Goal: Book appointment/travel/reservation

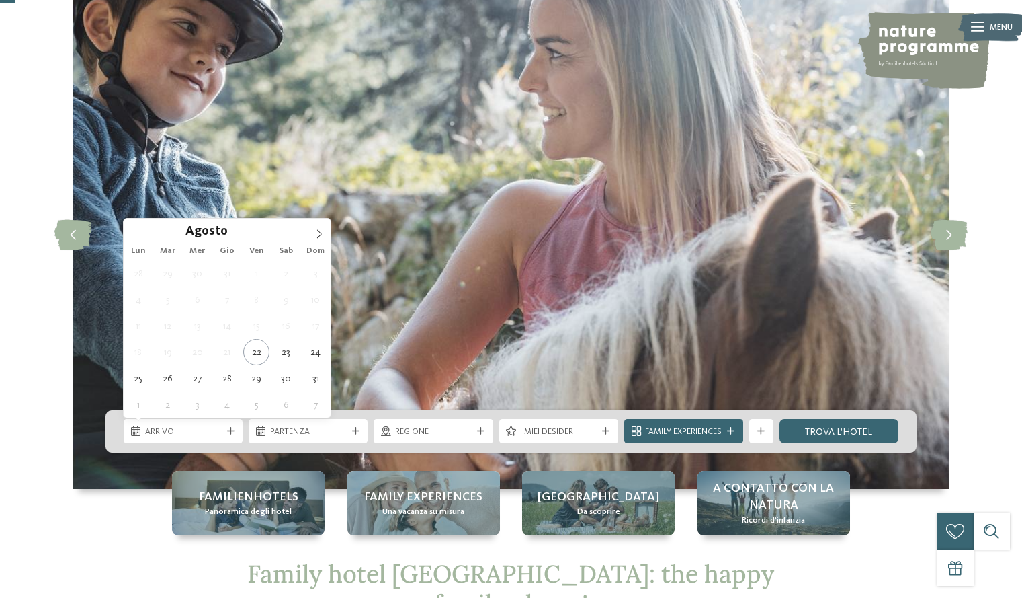
click at [315, 249] on span "Dom" at bounding box center [316, 251] width 30 height 9
click at [317, 236] on icon at bounding box center [319, 233] width 9 height 9
click at [317, 235] on icon at bounding box center [319, 233] width 9 height 9
click at [319, 234] on icon at bounding box center [319, 233] width 9 height 9
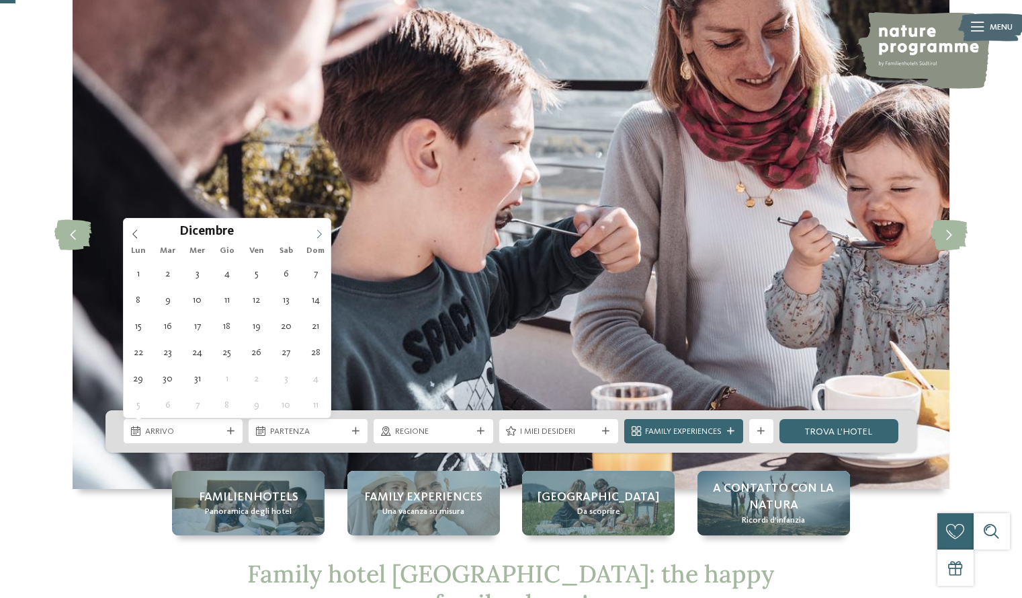
click at [323, 239] on span at bounding box center [319, 229] width 23 height 23
type input "****"
type div "[DATE]"
type input "****"
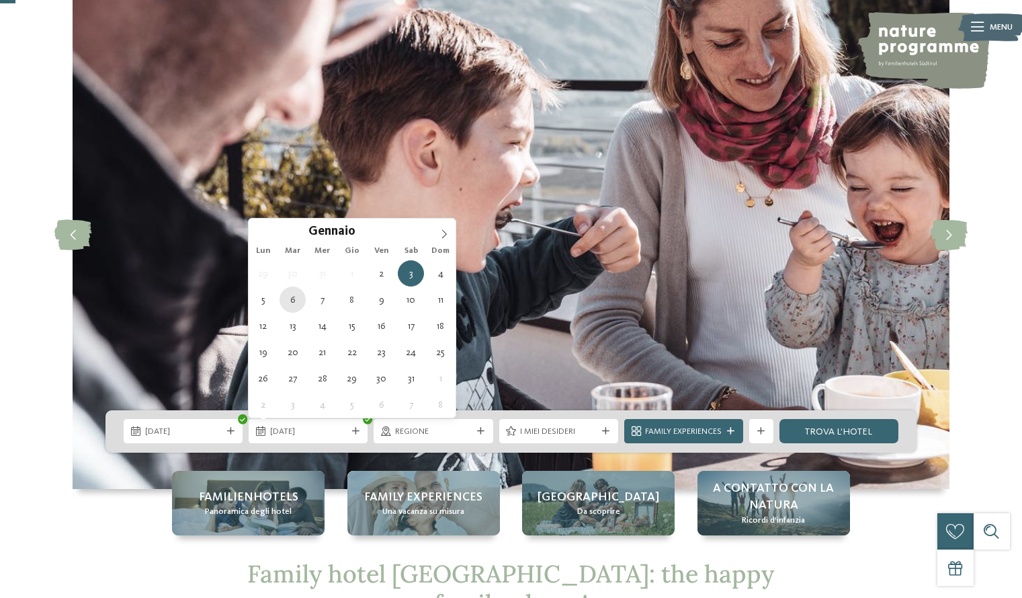
type div "[DATE]"
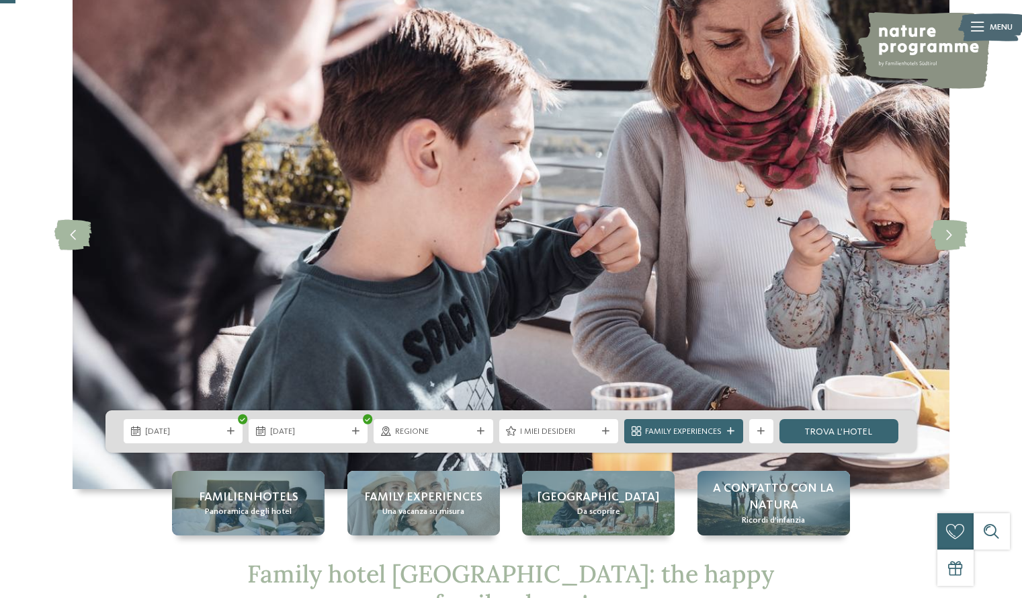
click at [483, 447] on div "[DATE] [DATE]" at bounding box center [511, 431] width 811 height 42
click at [480, 433] on icon at bounding box center [480, 431] width 7 height 7
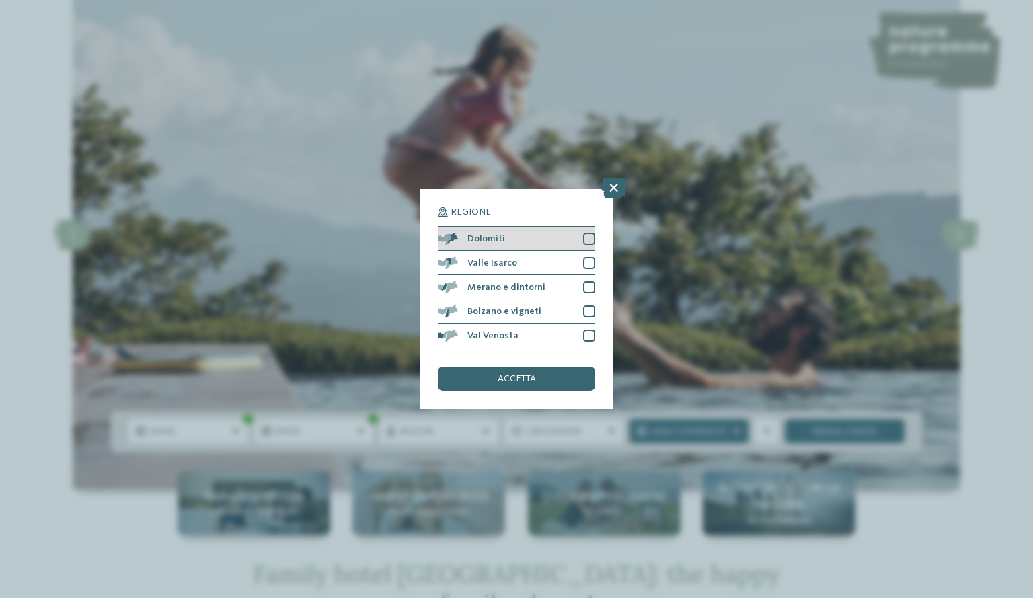
click at [591, 238] on div at bounding box center [589, 239] width 12 height 12
click at [573, 380] on div "accetta" at bounding box center [516, 378] width 157 height 24
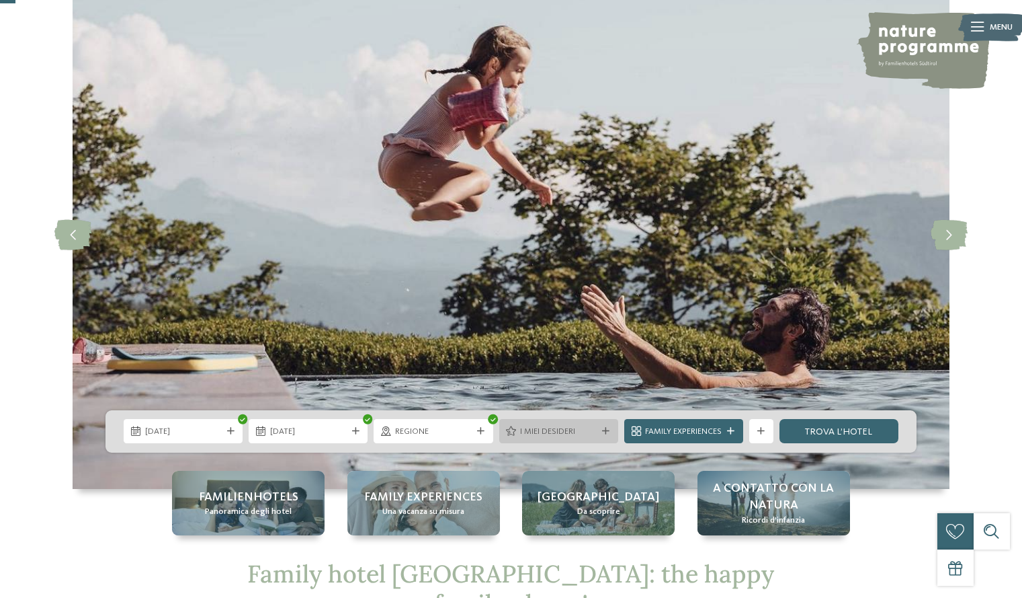
click at [610, 432] on div at bounding box center [606, 431] width 12 height 7
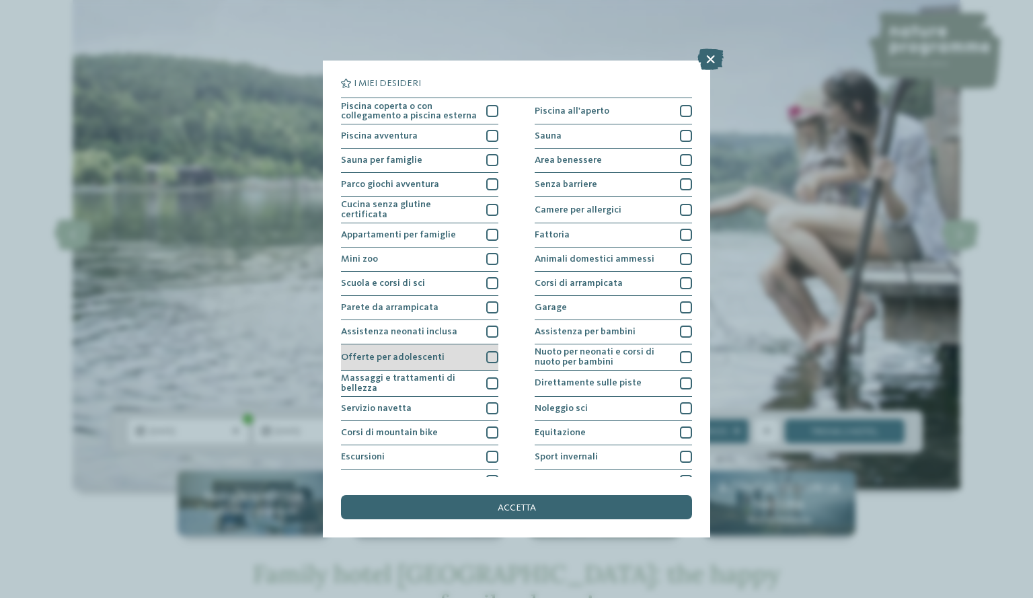
click at [492, 352] on div at bounding box center [492, 357] width 12 height 12
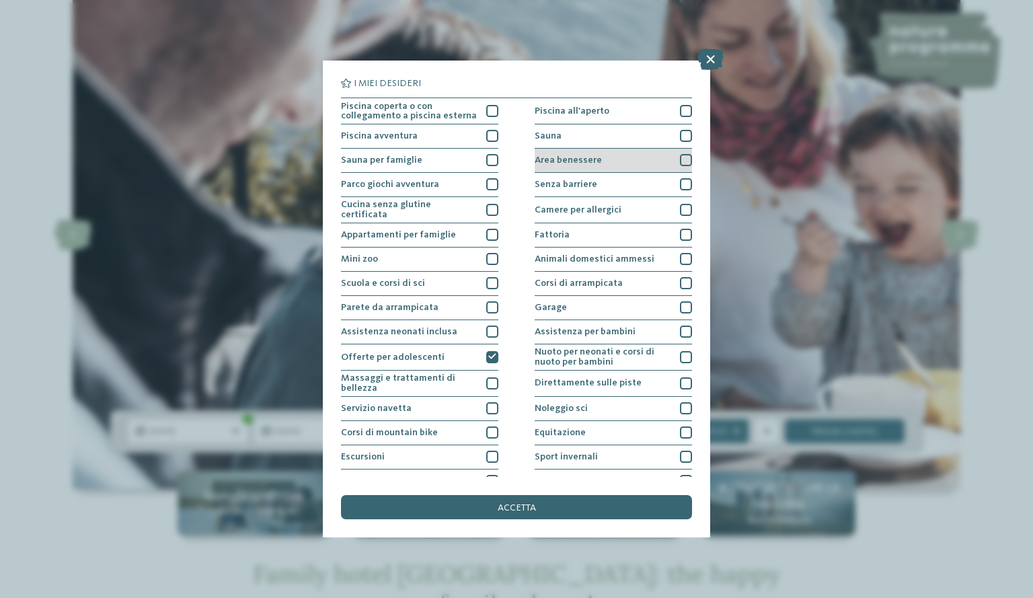
click at [682, 161] on div at bounding box center [686, 160] width 12 height 12
click at [680, 139] on div at bounding box center [686, 136] width 12 height 12
click at [489, 115] on div at bounding box center [492, 111] width 12 height 12
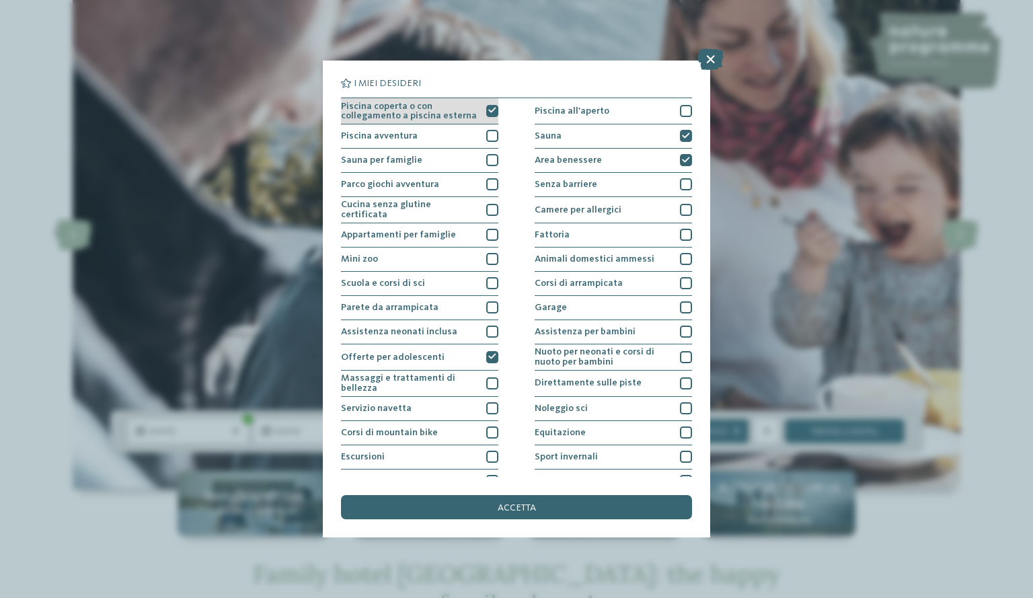
click at [489, 111] on icon at bounding box center [492, 110] width 8 height 7
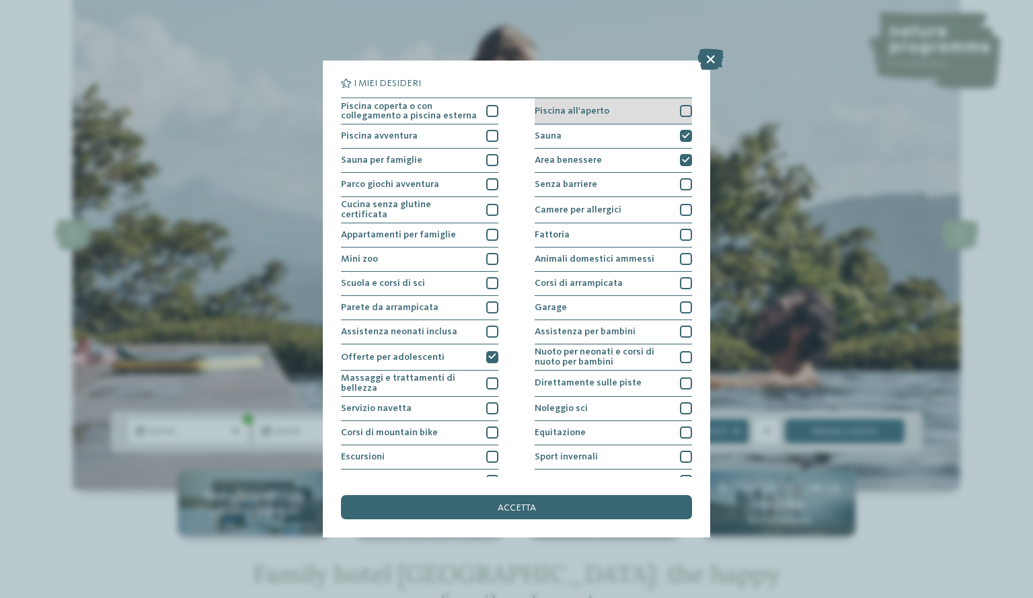
click at [680, 112] on div at bounding box center [686, 111] width 12 height 12
click at [682, 111] on icon at bounding box center [686, 110] width 8 height 7
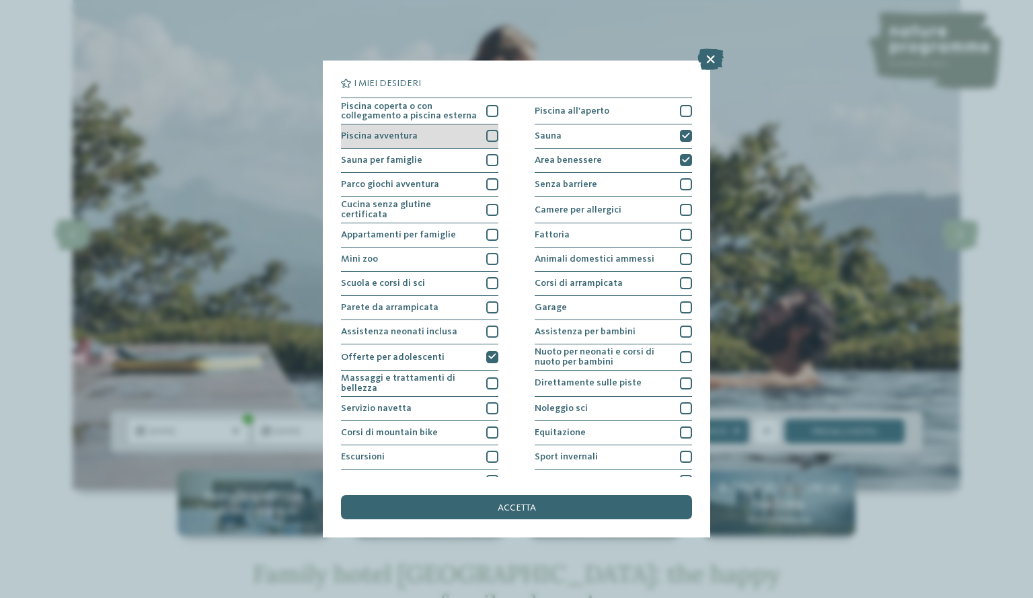
click at [476, 125] on div "Piscina avventura" at bounding box center [419, 136] width 157 height 24
click at [479, 138] on div "Piscina avventura" at bounding box center [419, 136] width 157 height 24
click at [486, 114] on div at bounding box center [492, 111] width 12 height 12
click at [566, 512] on div "accetta" at bounding box center [516, 507] width 351 height 24
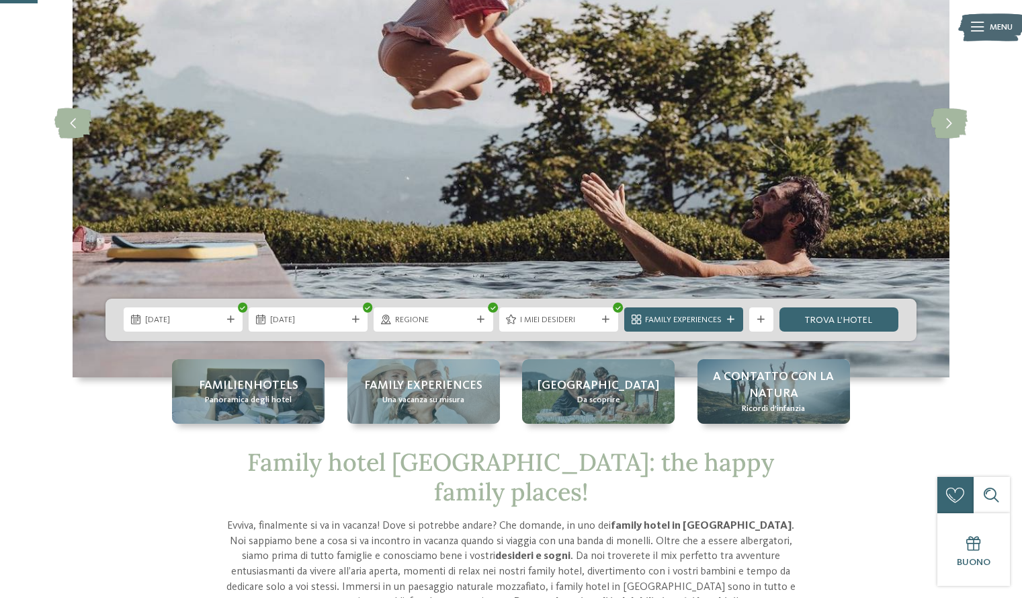
scroll to position [196, 0]
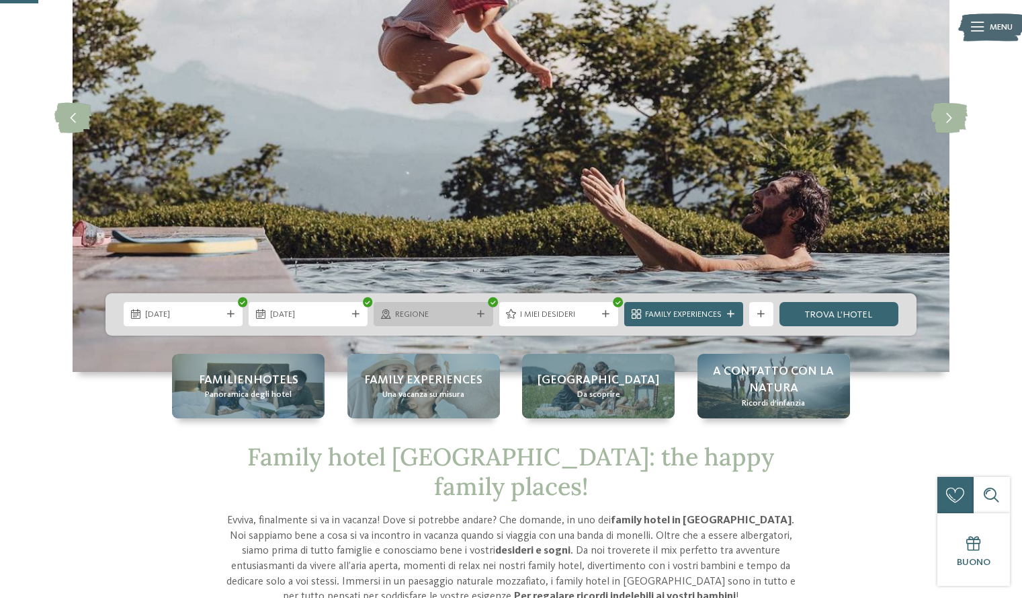
click at [480, 314] on icon at bounding box center [480, 314] width 7 height 7
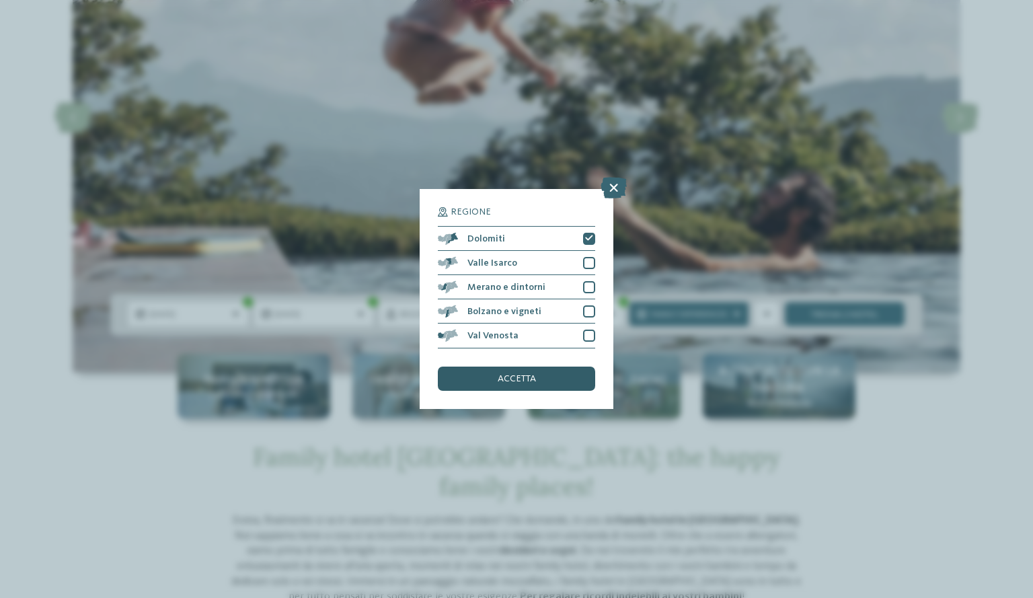
click at [556, 387] on div "accetta" at bounding box center [516, 378] width 157 height 24
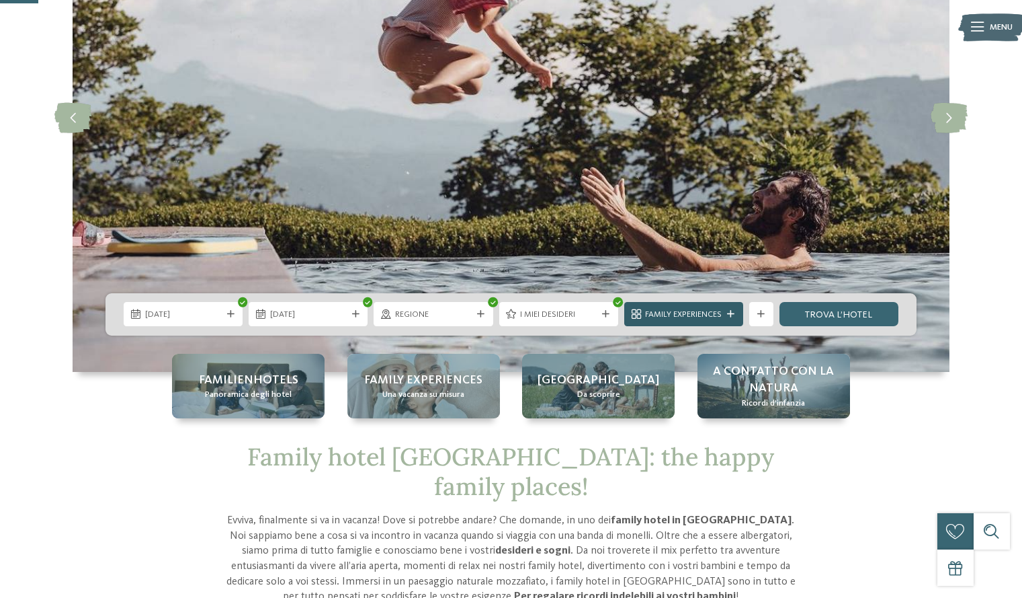
click at [731, 314] on icon at bounding box center [730, 314] width 7 height 7
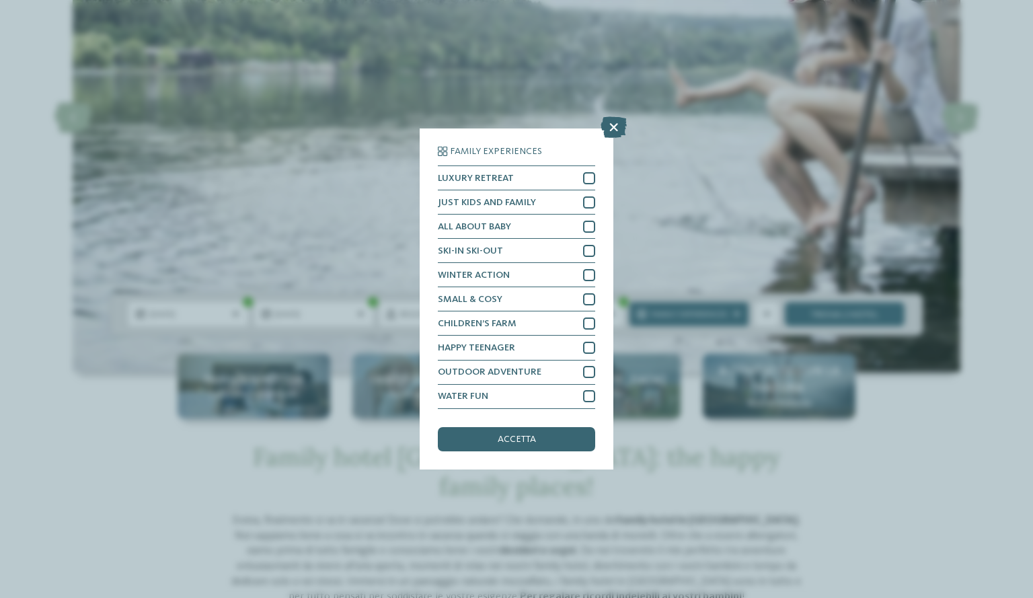
click at [810, 177] on div "Family Experiences LUXURY RETREAT JUST KIDS AND FAMILY" at bounding box center [516, 299] width 1033 height 598
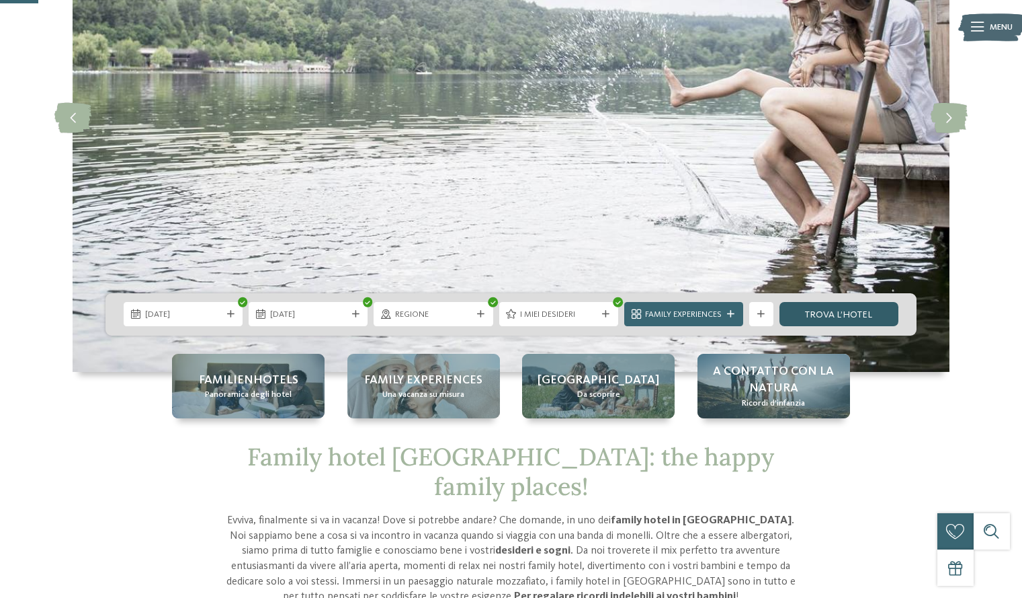
click at [852, 316] on link "trova l’hotel" at bounding box center [839, 314] width 119 height 24
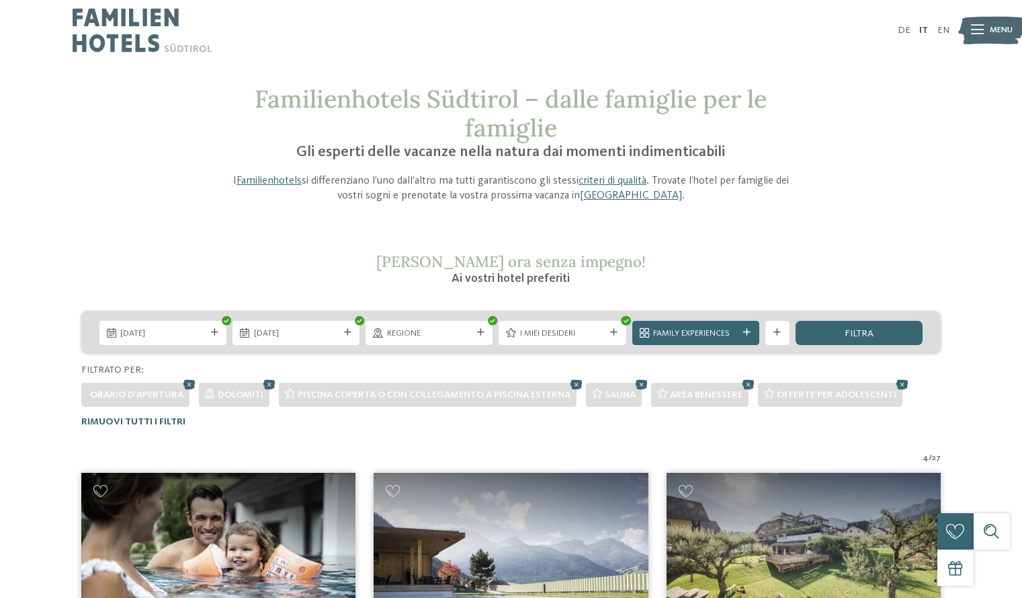
click at [17, 1] on div at bounding box center [511, 1] width 1022 height 3
